Goal: Task Accomplishment & Management: Use online tool/utility

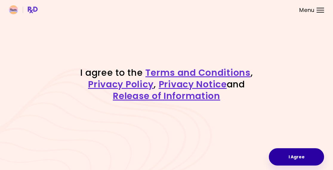
click at [293, 154] on button "I Agree" at bounding box center [296, 156] width 55 height 17
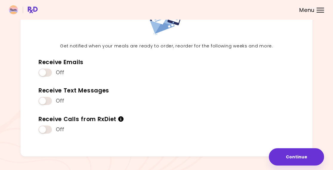
scroll to position [51, 0]
click at [53, 125] on div "Off" at bounding box center [81, 130] width 85 height 11
click at [50, 127] on span at bounding box center [45, 130] width 13 height 8
click at [50, 69] on span at bounding box center [45, 73] width 13 height 8
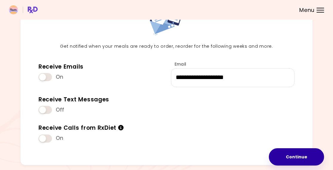
click at [299, 155] on button "Continue" at bounding box center [296, 156] width 55 height 17
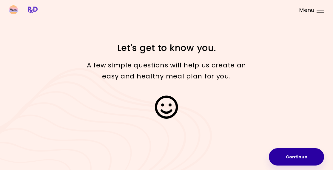
click at [301, 156] on button "Continue" at bounding box center [296, 156] width 55 height 17
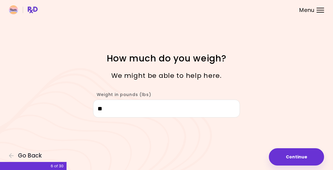
type input "***"
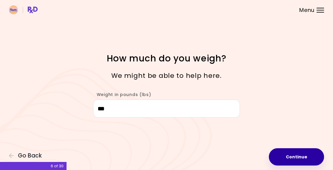
click at [293, 162] on button "Continue" at bounding box center [296, 156] width 55 height 17
select select "****"
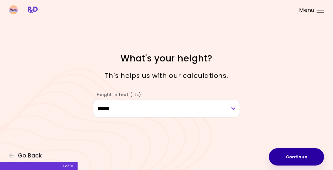
click at [303, 157] on button "Continue" at bounding box center [296, 156] width 55 height 17
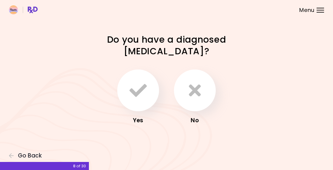
click at [194, 90] on icon "button" at bounding box center [195, 90] width 12 height 17
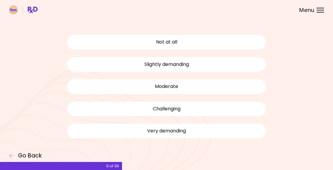
scroll to position [42, 0]
click at [189, 127] on button "Very demanding" at bounding box center [167, 131] width 200 height 15
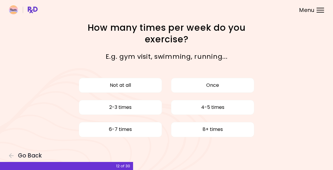
click at [222, 108] on button "4-5 times" at bounding box center [212, 107] width 83 height 15
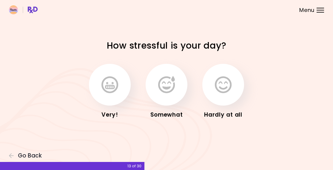
click at [108, 84] on icon "button" at bounding box center [110, 84] width 17 height 17
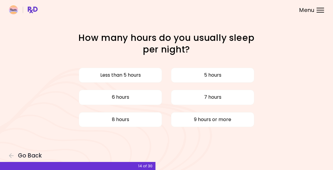
click at [148, 99] on button "6 hours" at bounding box center [120, 97] width 83 height 15
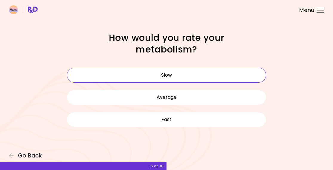
click at [218, 76] on button "Slow" at bounding box center [167, 75] width 200 height 15
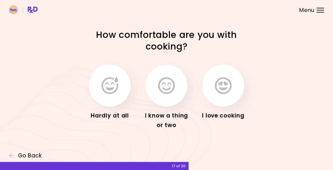
click at [227, 88] on icon "button" at bounding box center [223, 85] width 17 height 17
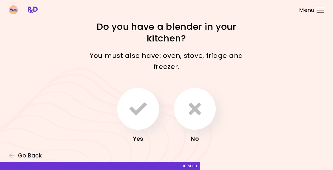
click at [139, 114] on icon "button" at bounding box center [138, 108] width 17 height 17
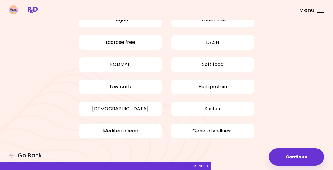
scroll to position [54, 0]
click at [224, 132] on button "General wellness" at bounding box center [212, 131] width 83 height 15
click at [144, 129] on button "Mediterranean" at bounding box center [120, 131] width 83 height 15
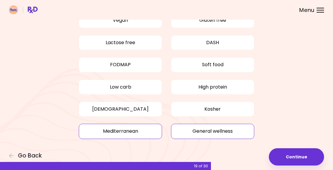
click at [244, 87] on button "High protein" at bounding box center [212, 87] width 83 height 15
click at [298, 157] on button "Continue" at bounding box center [296, 156] width 55 height 17
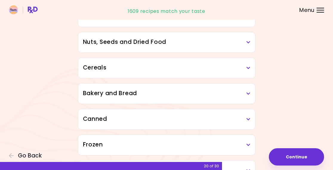
scroll to position [305, 0]
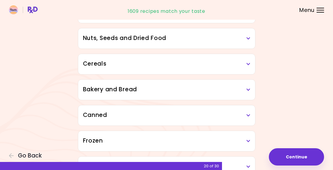
click at [297, 155] on button "Continue" at bounding box center [296, 156] width 55 height 17
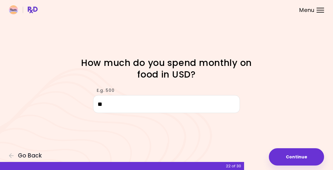
type input "***"
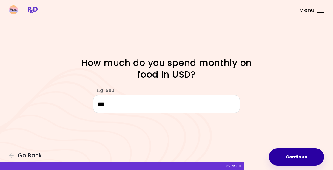
click at [298, 157] on button "Continue" at bounding box center [296, 156] width 55 height 17
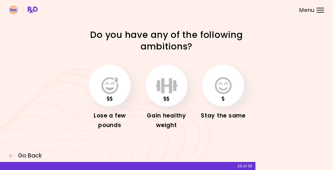
click at [110, 90] on icon "button" at bounding box center [110, 85] width 17 height 17
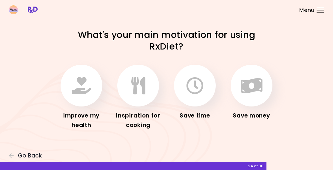
click at [68, 91] on button "button" at bounding box center [82, 86] width 42 height 42
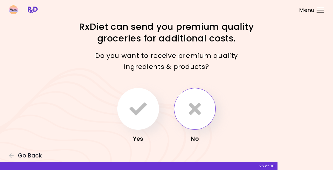
click at [204, 106] on button "button" at bounding box center [195, 109] width 42 height 42
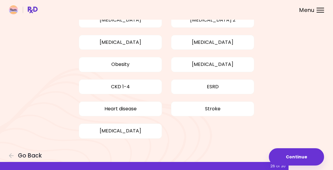
scroll to position [64, 0]
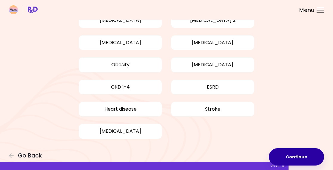
click at [301, 155] on button "Continue" at bounding box center [296, 156] width 55 height 17
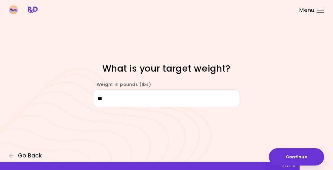
type input "***"
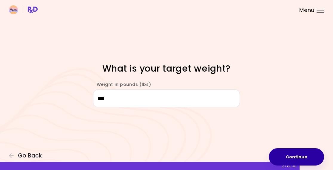
click at [302, 159] on button "Continue" at bounding box center [296, 156] width 55 height 17
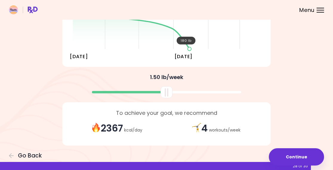
scroll to position [114, 0]
click at [298, 159] on button "Continue" at bounding box center [296, 156] width 55 height 17
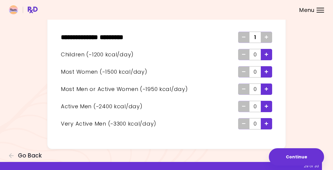
scroll to position [38, 0]
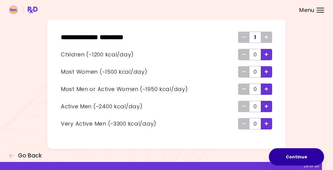
click at [304, 153] on button "Continue" at bounding box center [296, 156] width 55 height 17
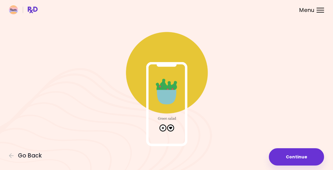
scroll to position [13, 0]
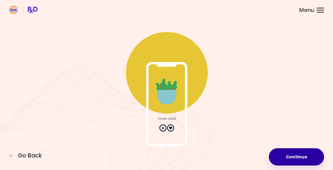
click at [296, 156] on button "Continue" at bounding box center [296, 156] width 55 height 17
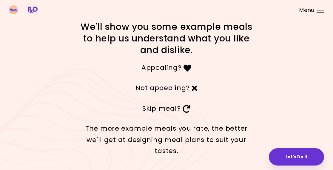
click at [295, 157] on button "Let's Do It" at bounding box center [296, 156] width 55 height 17
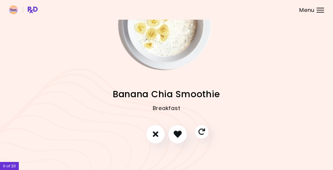
scroll to position [40, 0]
click at [180, 134] on icon "I like this recipe" at bounding box center [178, 135] width 8 height 8
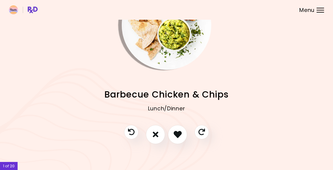
click at [176, 137] on icon "I like this recipe" at bounding box center [178, 135] width 8 height 8
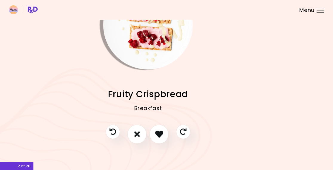
scroll to position [40, 19]
click at [159, 132] on icon "I like this recipe" at bounding box center [159, 135] width 8 height 8
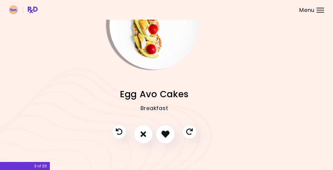
scroll to position [40, 12]
click at [164, 133] on icon "I like this recipe" at bounding box center [166, 135] width 8 height 8
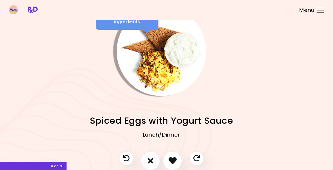
scroll to position [14, 5]
click at [172, 159] on icon "I like this recipe" at bounding box center [172, 161] width 9 height 9
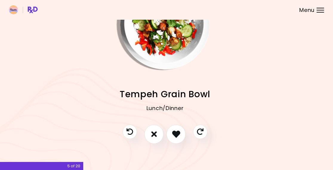
scroll to position [40, 1]
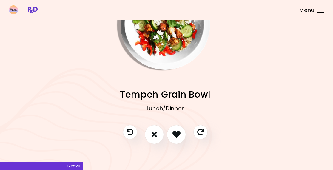
click at [153, 136] on icon "I don't like this recipe" at bounding box center [155, 135] width 6 height 8
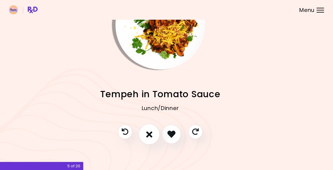
scroll to position [40, 6]
click at [151, 131] on icon "I don't like this recipe" at bounding box center [150, 135] width 6 height 8
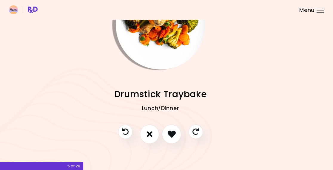
scroll to position [40, 6]
click at [149, 133] on icon "I don't like this recipe" at bounding box center [150, 135] width 6 height 8
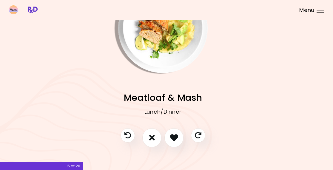
scroll to position [37, 4]
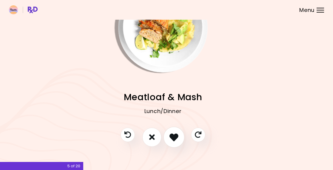
click at [172, 139] on icon "I like this recipe" at bounding box center [174, 137] width 9 height 9
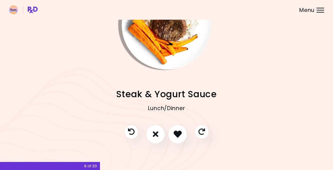
scroll to position [40, 0]
click at [177, 134] on icon "I like this recipe" at bounding box center [178, 135] width 8 height 8
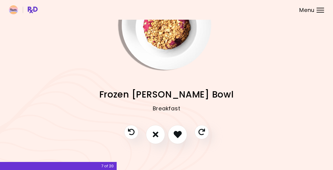
click at [179, 134] on icon "I like this recipe" at bounding box center [178, 135] width 8 height 8
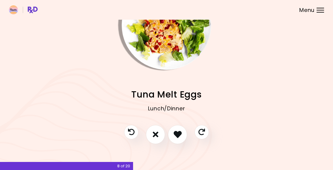
click at [178, 134] on icon "I like this recipe" at bounding box center [178, 135] width 8 height 8
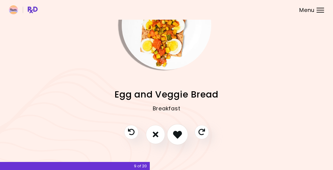
click at [177, 135] on icon "I like this recipe" at bounding box center [177, 134] width 9 height 9
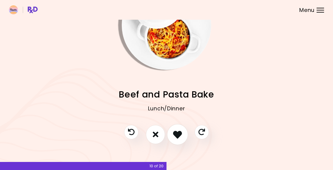
click at [179, 135] on icon "I like this recipe" at bounding box center [177, 134] width 9 height 9
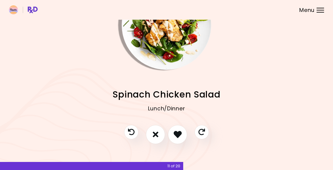
click at [179, 132] on icon "I like this recipe" at bounding box center [178, 135] width 8 height 8
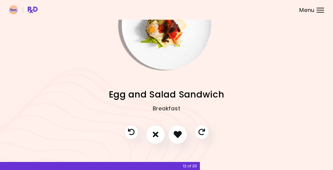
click at [177, 131] on icon "I like this recipe" at bounding box center [178, 135] width 8 height 8
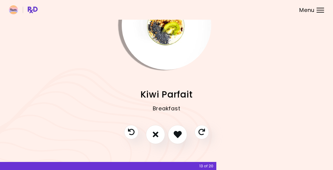
click at [182, 134] on icon "I like this recipe" at bounding box center [178, 135] width 8 height 8
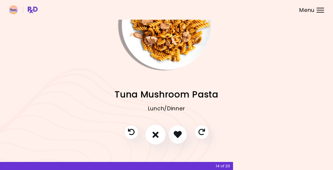
click at [157, 136] on icon "I don't like this recipe" at bounding box center [156, 134] width 6 height 9
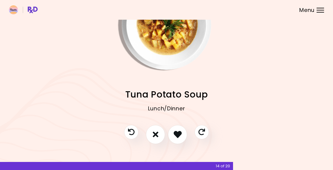
click at [180, 133] on icon "I like this recipe" at bounding box center [178, 135] width 8 height 8
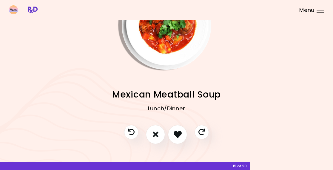
click at [180, 133] on icon "I like this recipe" at bounding box center [178, 135] width 8 height 8
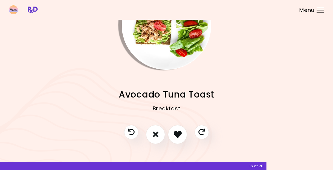
click at [176, 137] on icon "I like this recipe" at bounding box center [178, 135] width 8 height 8
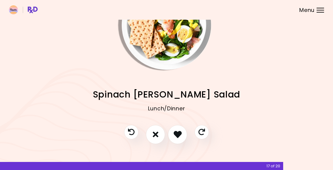
click at [179, 137] on icon "I like this recipe" at bounding box center [178, 135] width 8 height 8
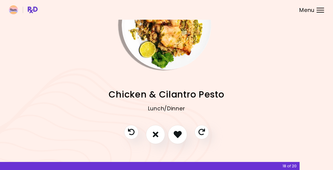
click at [182, 136] on icon "I like this recipe" at bounding box center [178, 135] width 8 height 8
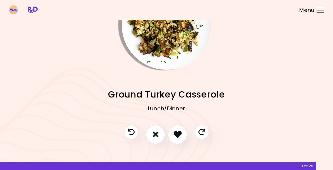
click at [178, 136] on icon "I like this recipe" at bounding box center [178, 135] width 8 height 8
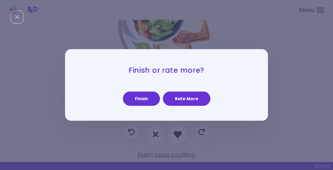
click at [145, 102] on button "Finish" at bounding box center [141, 99] width 37 height 14
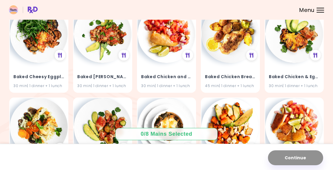
scroll to position [356, 0]
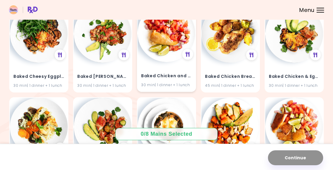
click at [180, 64] on div "Baked Chicken and Salsa 30 min | 1 dinner + 1 lunch" at bounding box center [167, 76] width 58 height 29
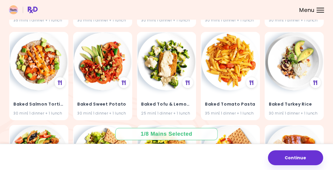
scroll to position [515, 0]
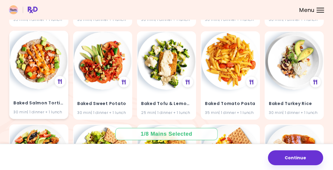
click at [33, 75] on img at bounding box center [39, 60] width 58 height 58
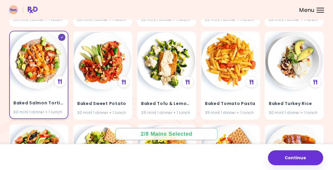
click at [34, 74] on img at bounding box center [39, 60] width 58 height 58
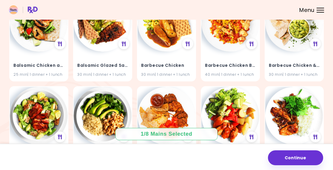
scroll to position [647, 0]
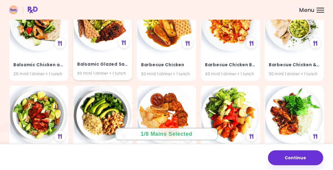
click at [117, 61] on h4 "Balsamic Glazed Salmon" at bounding box center [102, 65] width 51 height 10
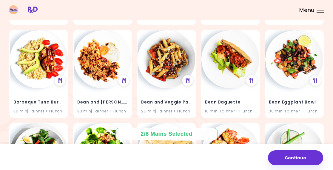
scroll to position [797, 0]
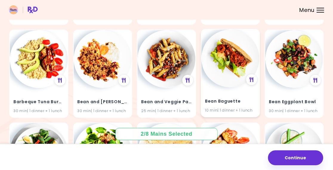
click at [236, 66] on img at bounding box center [231, 59] width 58 height 58
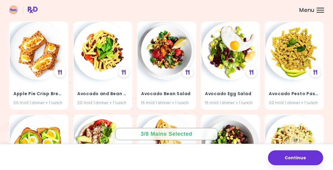
scroll to position [60, 0]
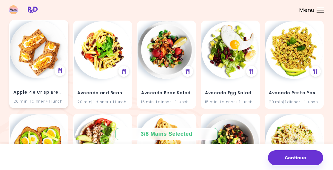
click at [35, 64] on img at bounding box center [39, 50] width 58 height 58
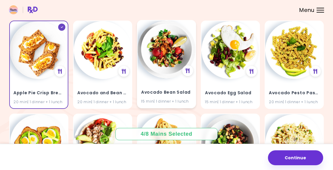
click at [183, 48] on img at bounding box center [167, 50] width 58 height 58
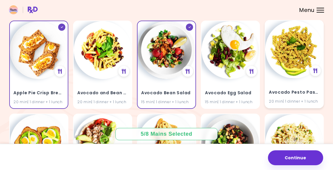
click at [305, 83] on div "Avocado Pesto Pasta 20 min | 1 dinner + 1 lunch" at bounding box center [295, 93] width 58 height 29
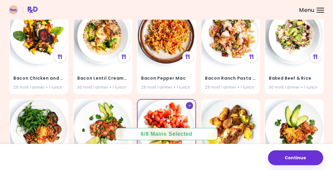
scroll to position [261, 0]
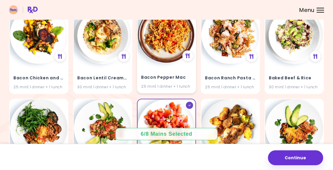
click at [176, 71] on div "Bacon Pepper Mac 25 min | 1 dinner + 1 lunch" at bounding box center [167, 78] width 58 height 29
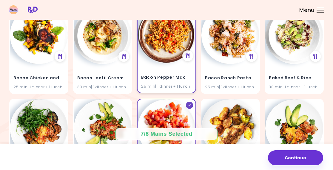
click at [183, 76] on h4 "Bacon Pepper Mac" at bounding box center [166, 78] width 51 height 10
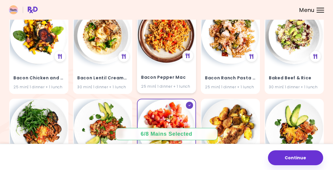
click at [185, 77] on h4 "Bacon Pepper Mac" at bounding box center [166, 78] width 51 height 10
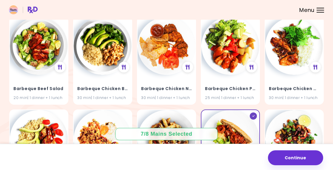
scroll to position [730, 0]
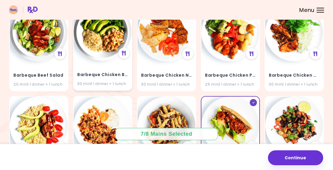
click at [114, 73] on h4 "Barbeque Chicken Bowl" at bounding box center [102, 75] width 51 height 10
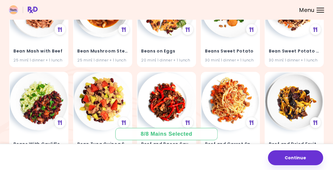
scroll to position [1034, 0]
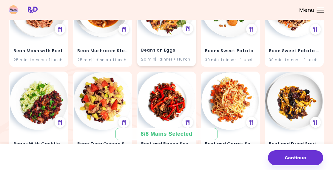
click at [183, 56] on div "20 min | 1 dinner + 1 lunch" at bounding box center [166, 59] width 51 height 6
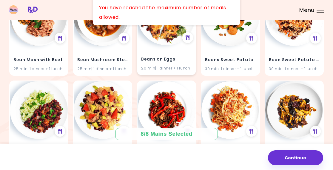
scroll to position [1025, 0]
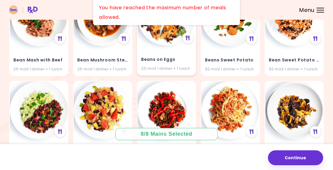
click at [185, 66] on div "20 min | 1 dinner + 1 lunch" at bounding box center [166, 69] width 51 height 6
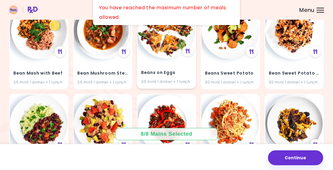
scroll to position [1008, 0]
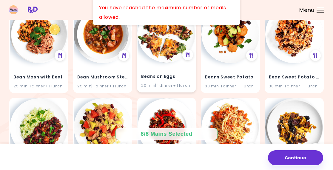
click at [184, 76] on h4 "Beans on Eggs" at bounding box center [166, 77] width 51 height 10
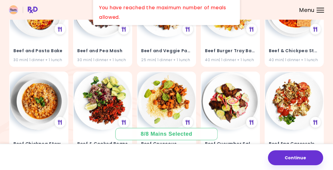
scroll to position [1221, 0]
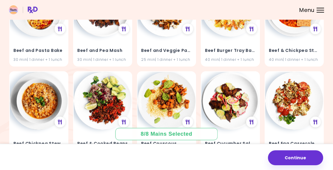
click at [293, 151] on button "Continue" at bounding box center [295, 158] width 55 height 15
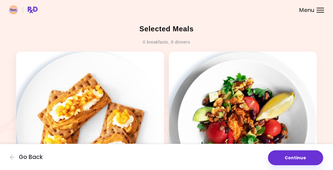
click at [293, 151] on button "Continue" at bounding box center [295, 158] width 55 height 15
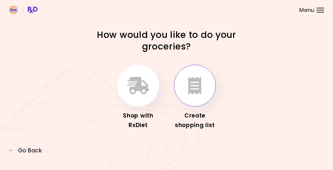
click at [202, 89] on button "button" at bounding box center [195, 86] width 42 height 42
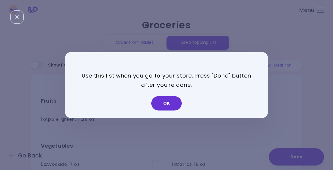
click at [172, 104] on button "OK" at bounding box center [166, 103] width 30 height 14
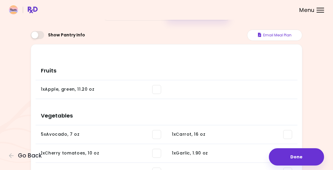
scroll to position [31, 0]
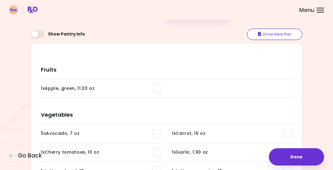
click at [277, 35] on button "Email Meal Plan" at bounding box center [274, 34] width 55 height 11
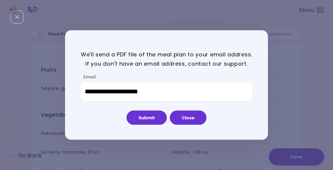
click at [152, 117] on button "Submit" at bounding box center [147, 118] width 40 height 14
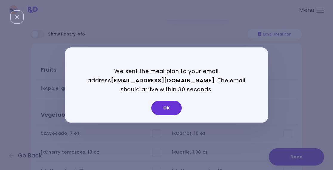
click at [171, 108] on button "OK" at bounding box center [166, 108] width 30 height 14
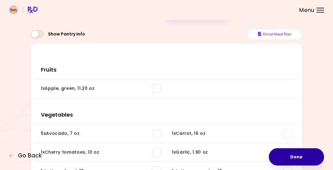
click at [295, 156] on button "Done" at bounding box center [296, 156] width 55 height 17
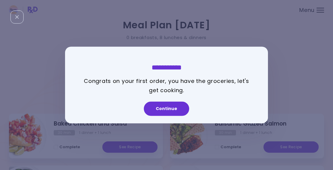
click at [177, 110] on button "Continue" at bounding box center [166, 109] width 45 height 14
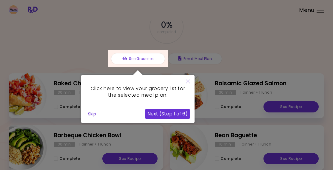
scroll to position [40, 0]
